Goal: Find specific page/section: Find specific page/section

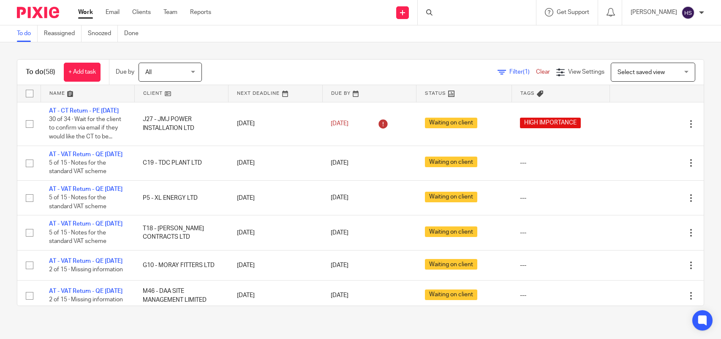
click at [473, 15] on div at bounding box center [477, 12] width 118 height 25
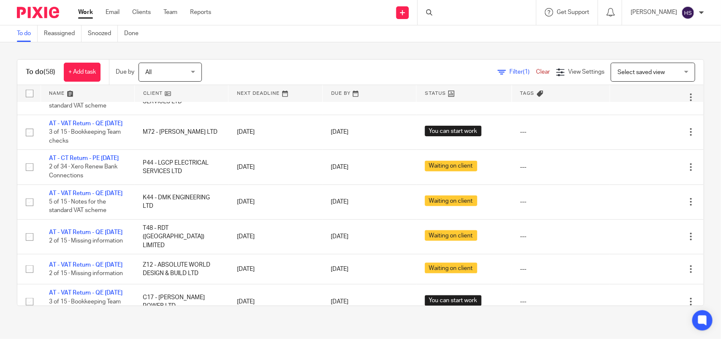
click at [468, 8] on div at bounding box center [477, 12] width 118 height 25
click at [455, 15] on div at bounding box center [477, 12] width 118 height 25
click at [446, 35] on div "To do Reassigned Snoozed Done" at bounding box center [360, 33] width 721 height 17
click at [339, 86] on link at bounding box center [369, 93] width 93 height 17
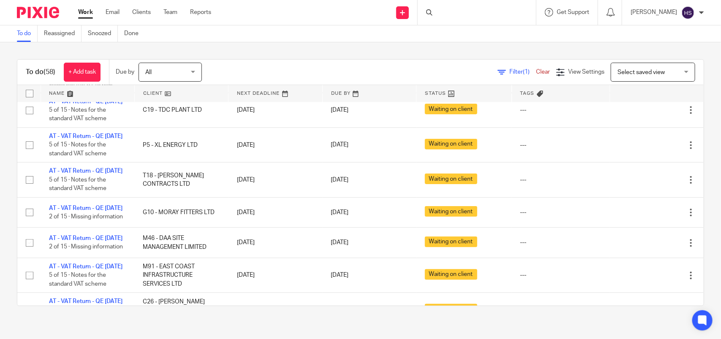
scroll to position [0, 0]
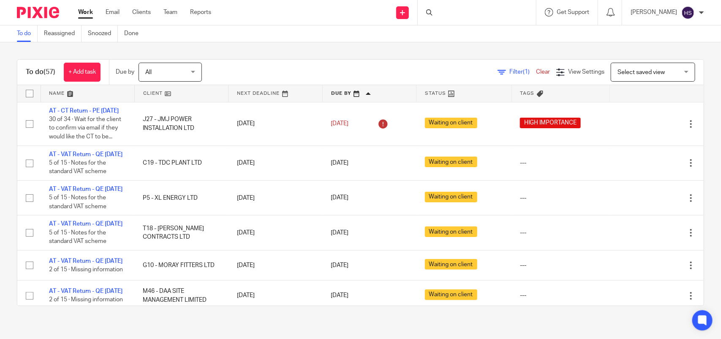
click at [463, 15] on div at bounding box center [477, 12] width 118 height 25
click at [433, 14] on icon at bounding box center [429, 12] width 6 height 6
click at [451, 9] on form at bounding box center [480, 12] width 90 height 11
click at [449, 15] on input "Search" at bounding box center [473, 14] width 76 height 8
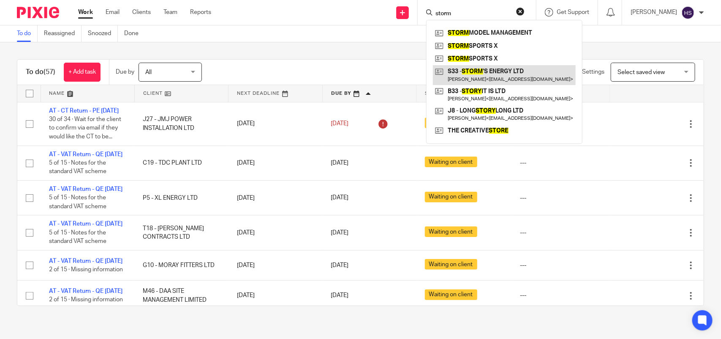
type input "storm"
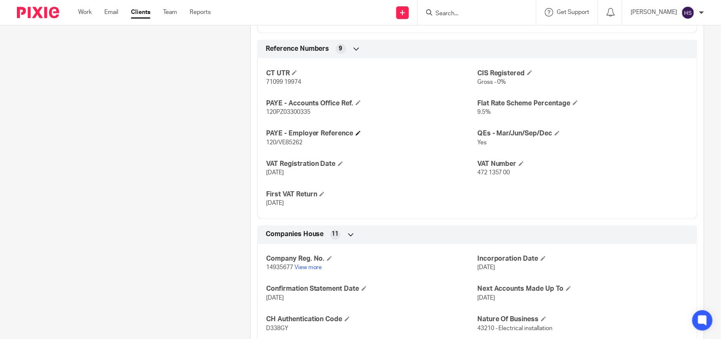
scroll to position [634, 0]
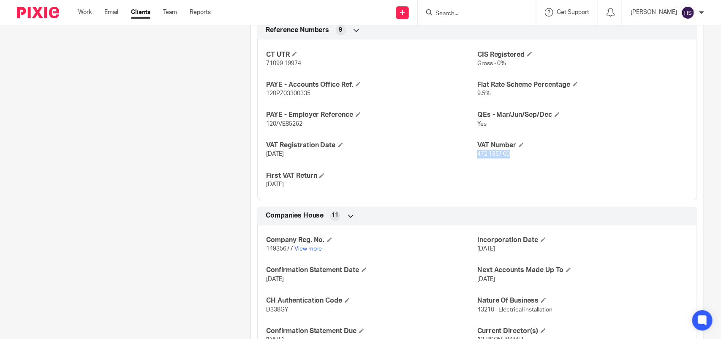
drag, startPoint x: 473, startPoint y: 155, endPoint x: 508, endPoint y: 156, distance: 35.5
click at [508, 156] on p "472 1357 00" at bounding box center [583, 154] width 211 height 8
copy span "472 1357 00"
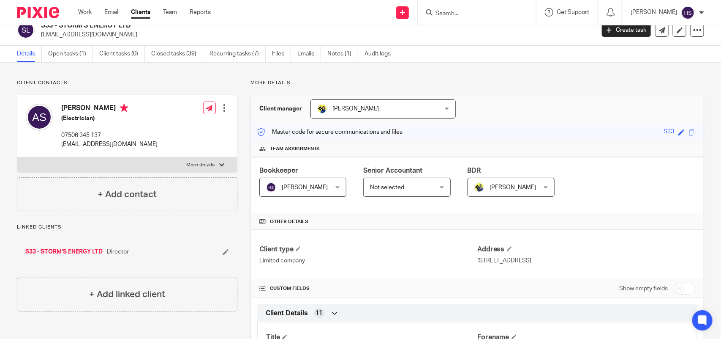
scroll to position [0, 0]
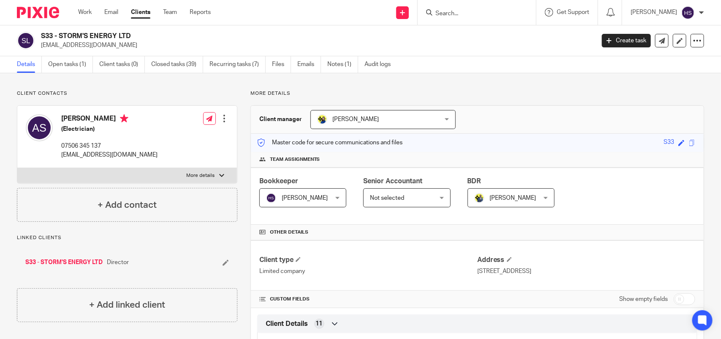
drag, startPoint x: 60, startPoint y: 34, endPoint x: 130, endPoint y: 30, distance: 69.4
click at [130, 30] on div "S33 - STORM'S ENERGY LTD audrius.sikorskas@yahoo.co.uk Create task Update from …" at bounding box center [360, 40] width 721 height 31
copy h2 "STORM'S ENERGY LTD"
